Goal: Book appointment/travel/reservation

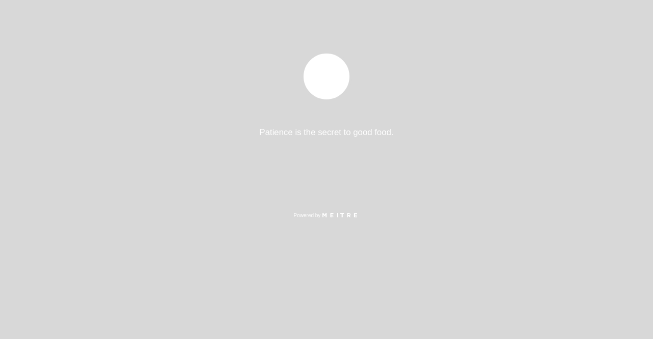
select select "es"
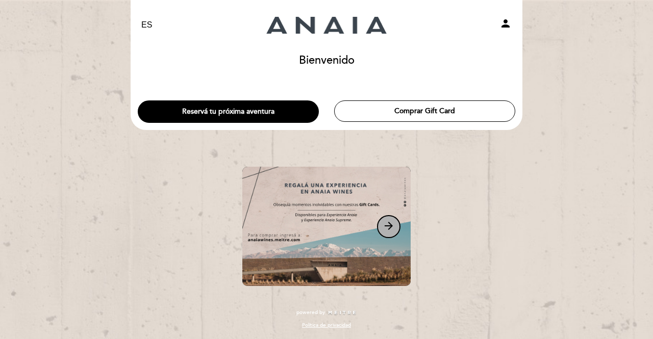
click at [390, 225] on icon "arrow_forward" at bounding box center [389, 226] width 12 height 12
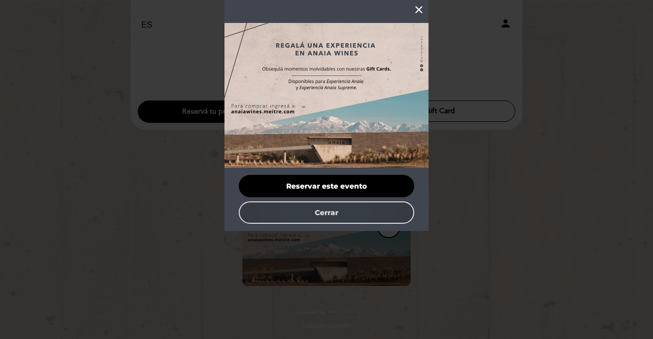
click at [359, 213] on button "Cerrar" at bounding box center [327, 213] width 176 height 22
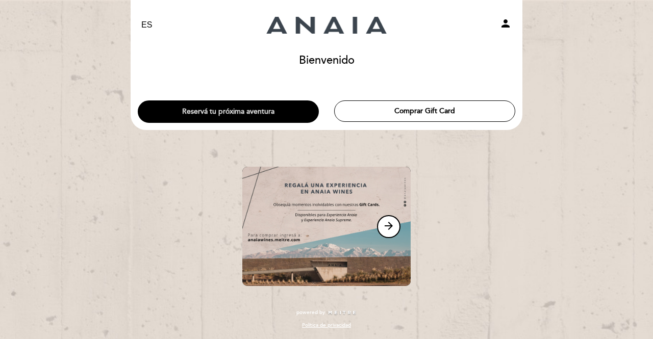
click at [242, 111] on button "Reservá tu próxima aventura" at bounding box center [228, 112] width 181 height 22
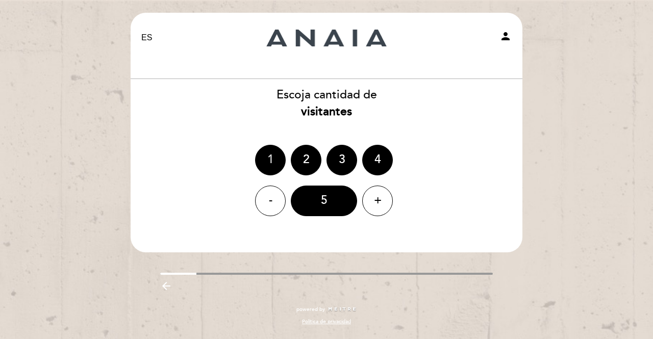
click at [273, 155] on div "1" at bounding box center [270, 160] width 31 height 31
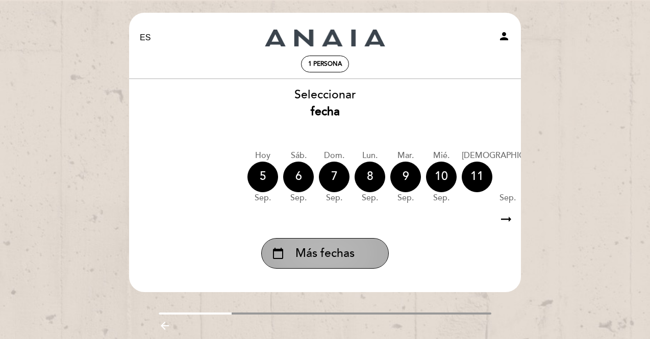
click at [360, 259] on div "calendar_today Más fechas" at bounding box center [325, 253] width 128 height 31
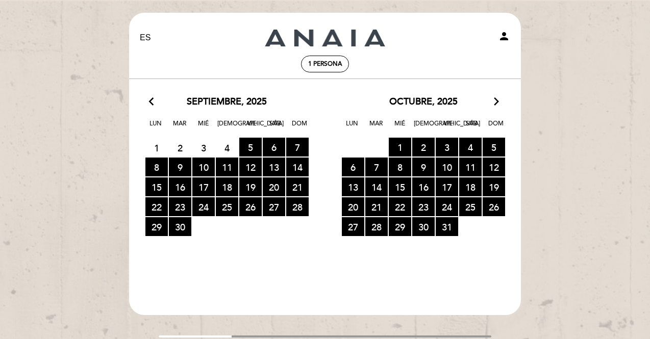
click at [495, 101] on icon "arrow_forward_ios" at bounding box center [496, 101] width 9 height 13
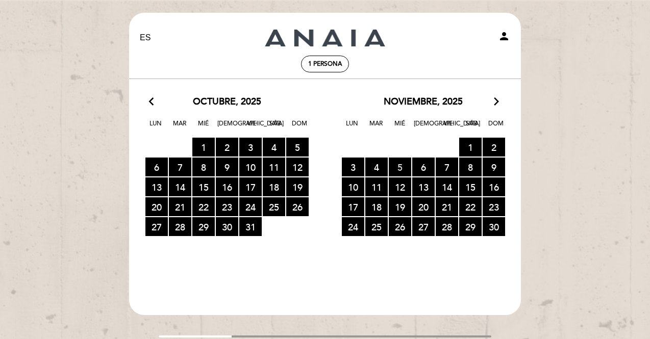
click at [400, 165] on span "5 RESERVAS DISPONIBLES" at bounding box center [400, 167] width 22 height 19
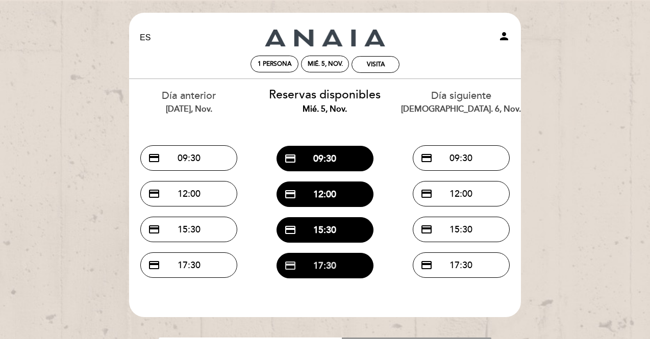
click at [351, 272] on button "credit_card 17:30" at bounding box center [325, 266] width 97 height 26
